Goal: Task Accomplishment & Management: Use online tool/utility

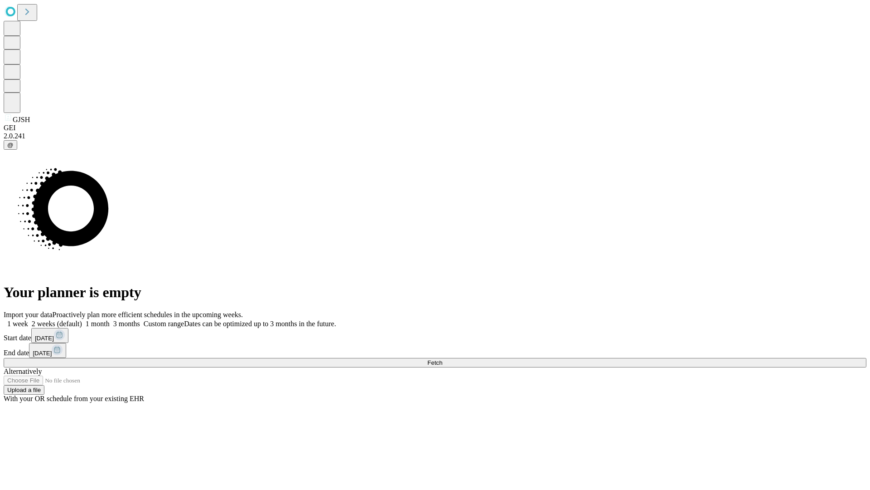
click at [442, 359] on span "Fetch" at bounding box center [435, 362] width 15 height 7
